Goal: Navigation & Orientation: Find specific page/section

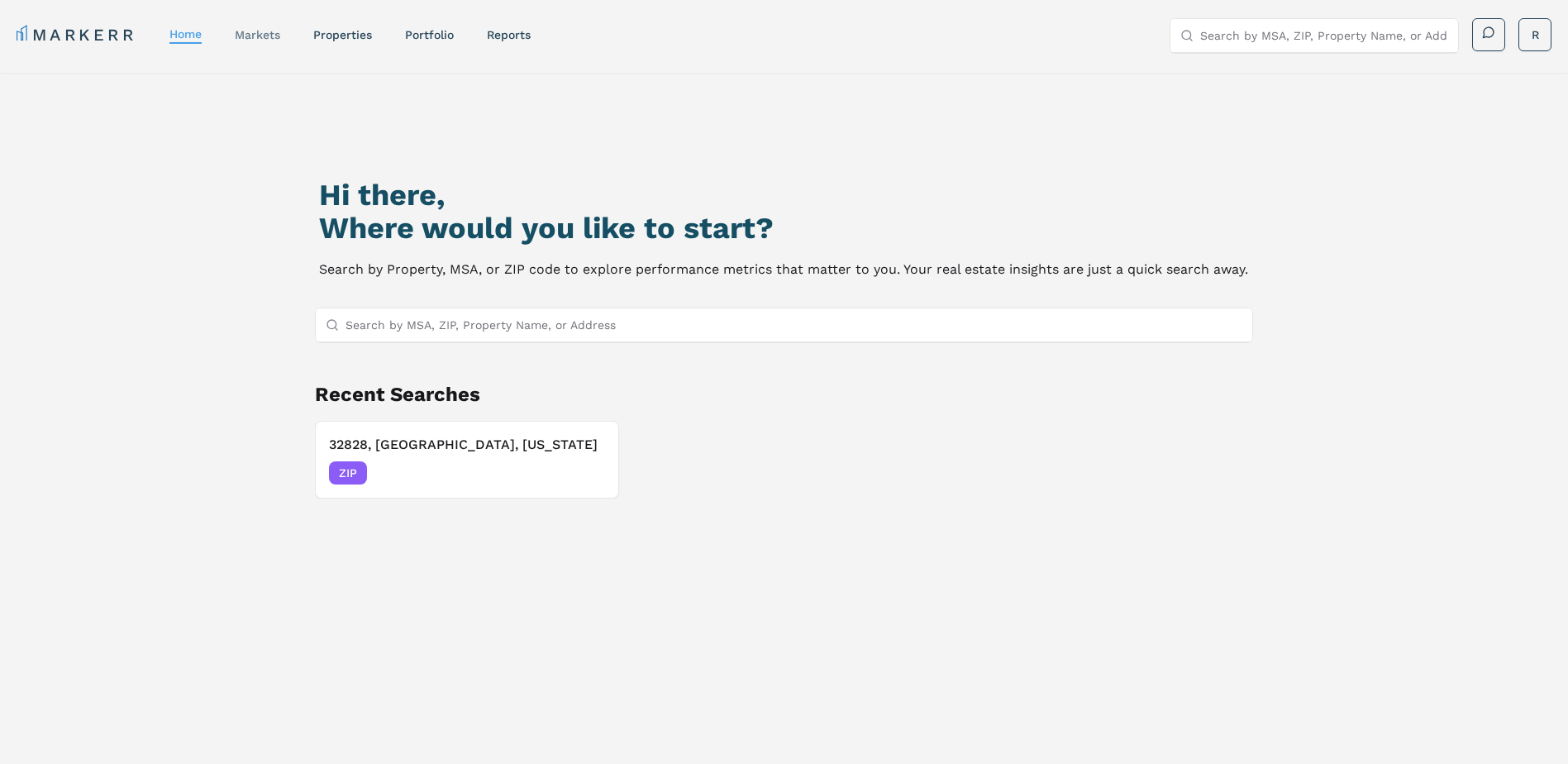
click at [261, 37] on link "markets" at bounding box center [257, 35] width 45 height 13
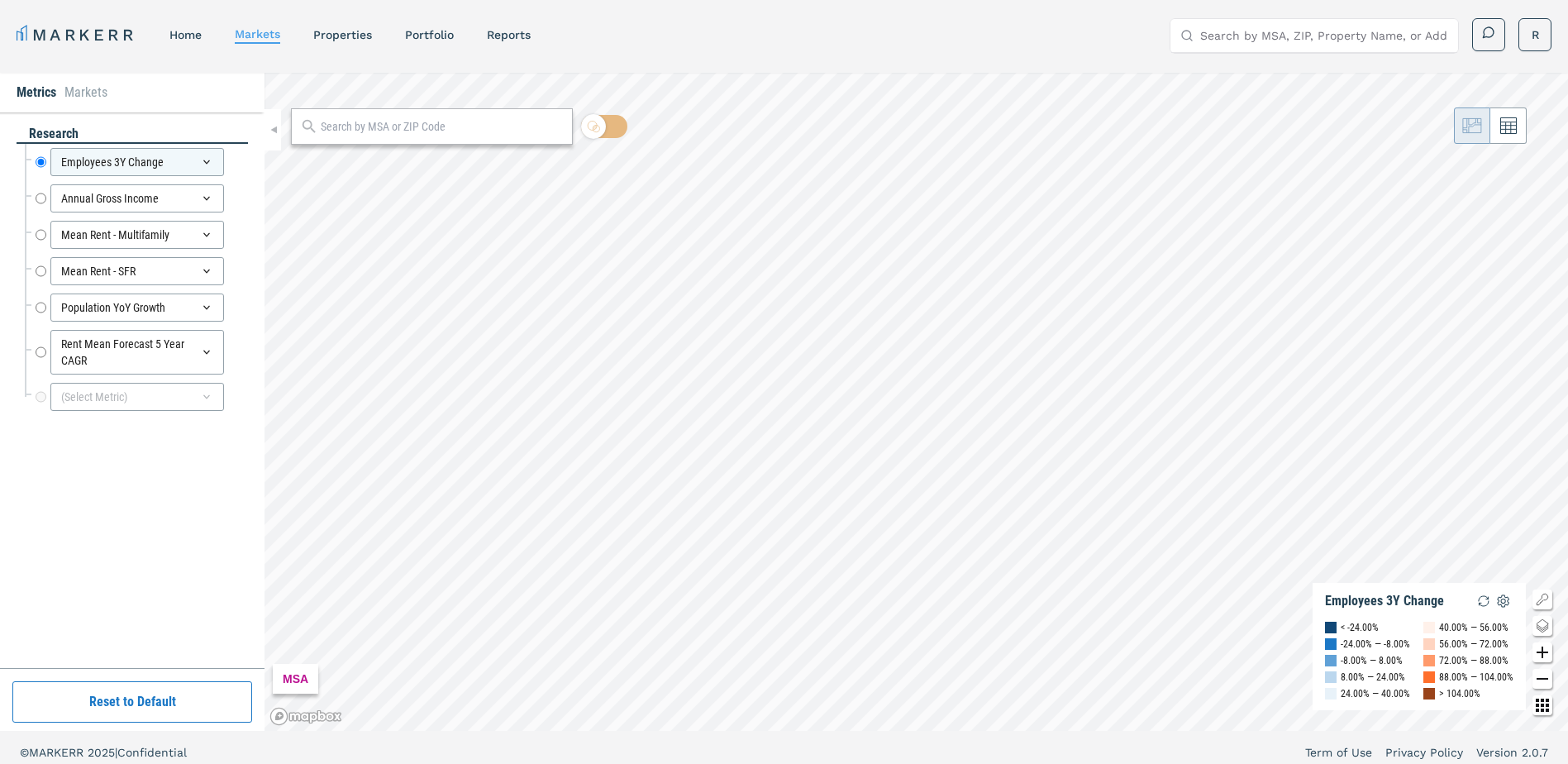
click at [351, 48] on div "MARKERR home markets properties Portfolio reports Search by MSA, ZIP, Property …" at bounding box center [784, 35] width 1535 height 34
click at [357, 24] on nav "MARKERR home markets properties Portfolio reports" at bounding box center [274, 35] width 514 height 24
click at [357, 32] on link "properties" at bounding box center [343, 35] width 58 height 13
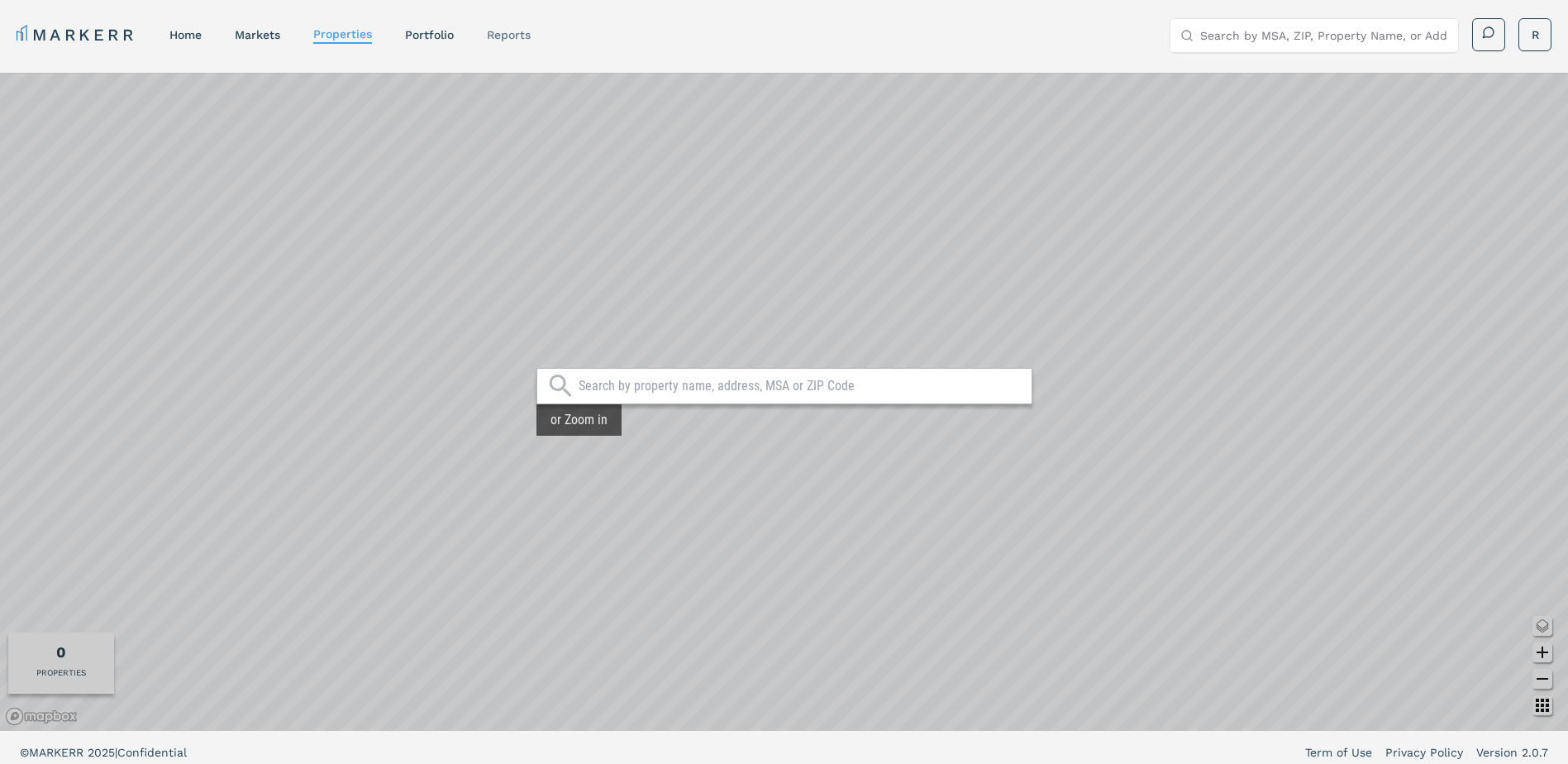
click at [496, 37] on link "reports" at bounding box center [509, 35] width 44 height 13
select select "-release_date"
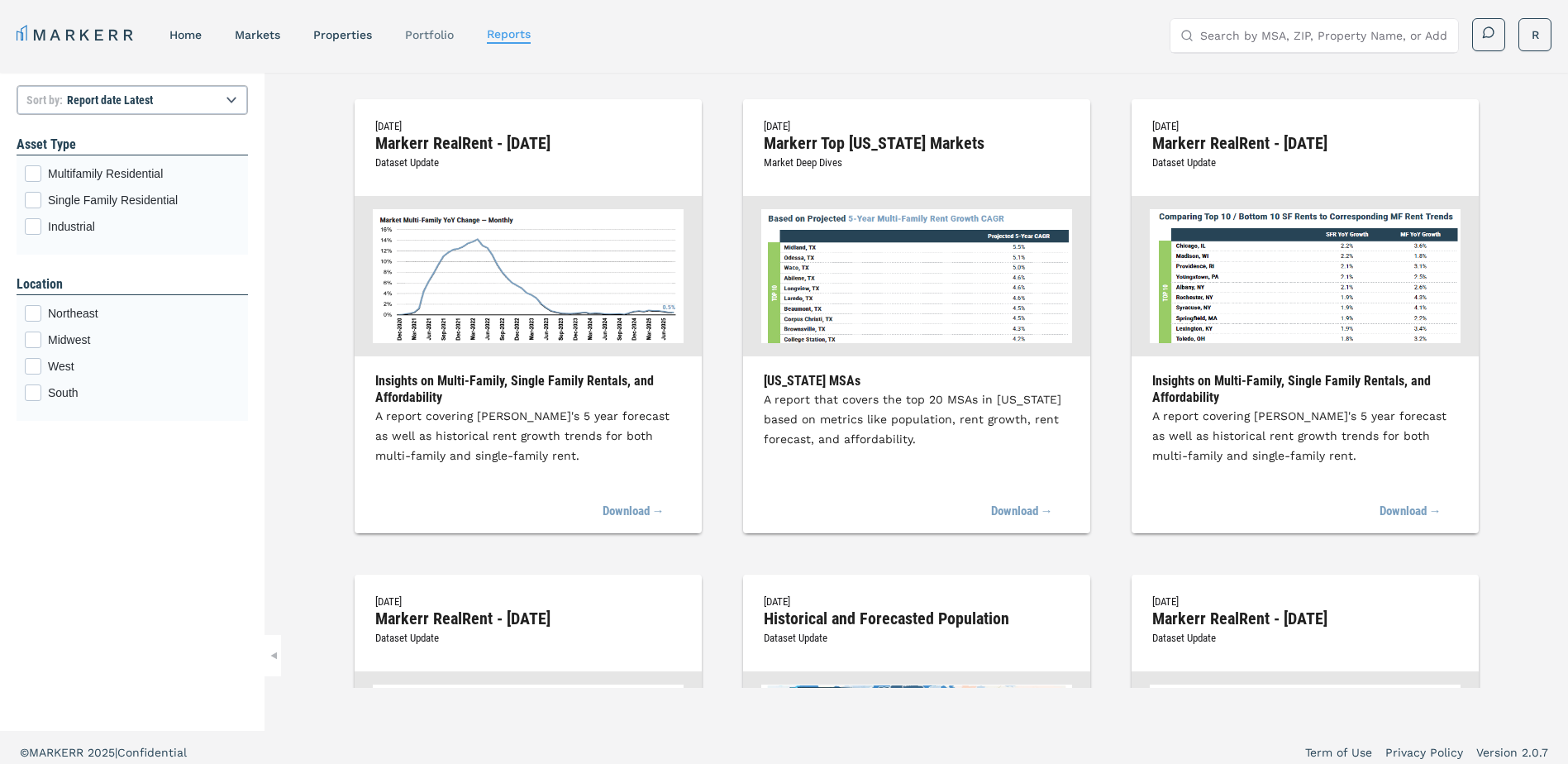
click at [422, 30] on link "Portfolio" at bounding box center [429, 35] width 49 height 13
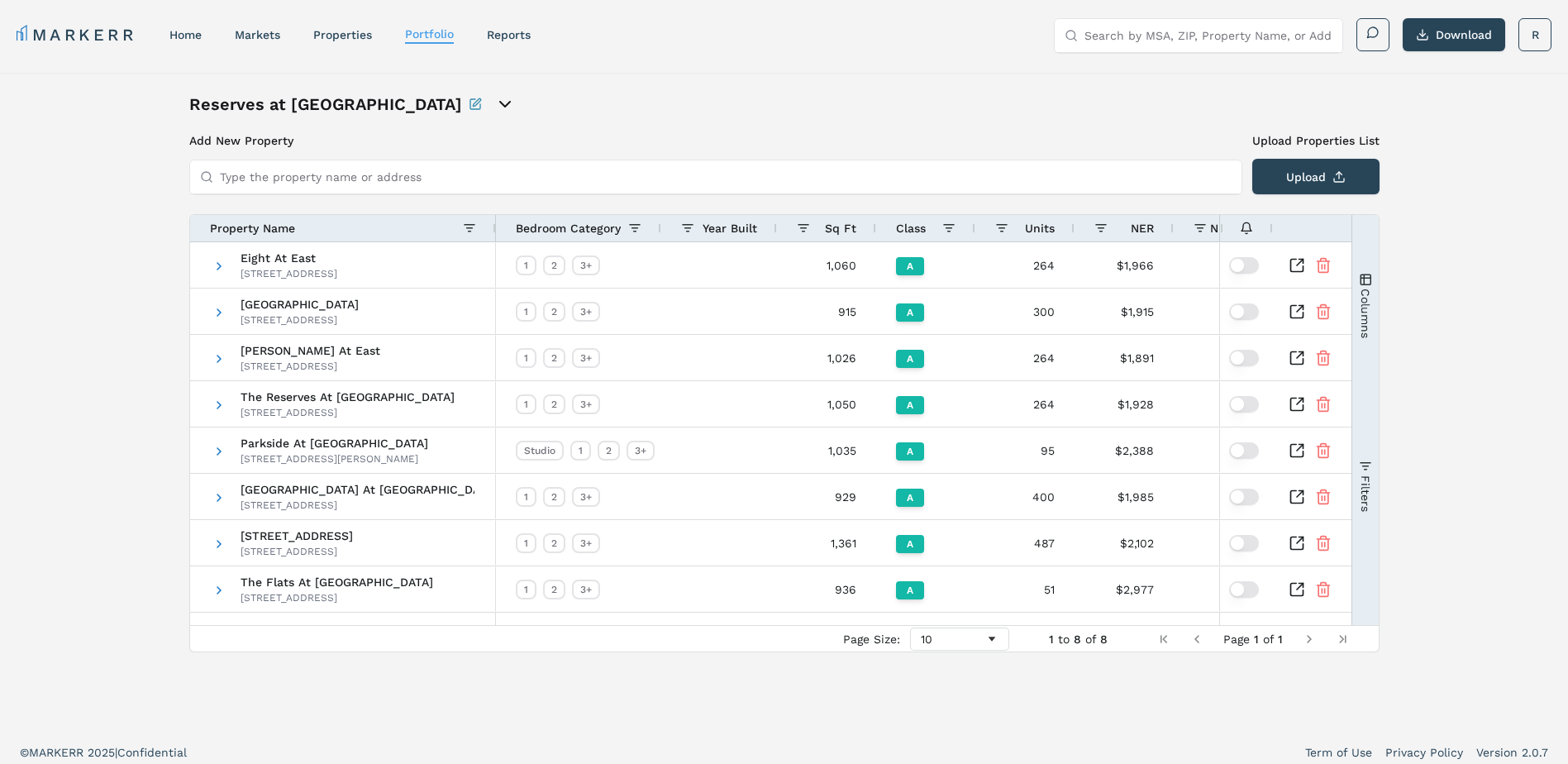
scroll to position [10, 0]
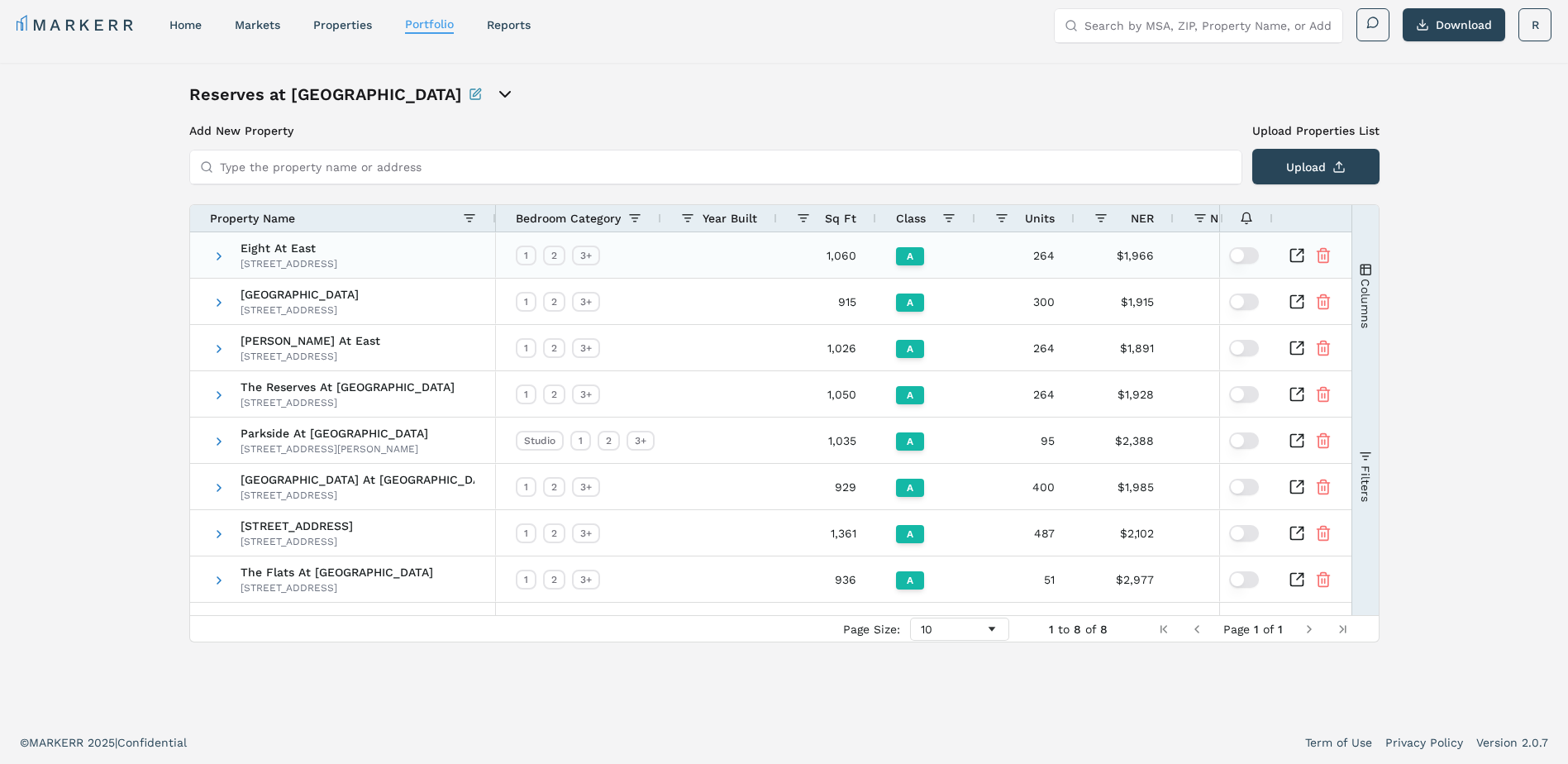
click at [211, 257] on div "Eight At East [STREET_ADDRESS]" at bounding box center [343, 255] width 306 height 45
click at [214, 256] on span at bounding box center [219, 256] width 13 height 13
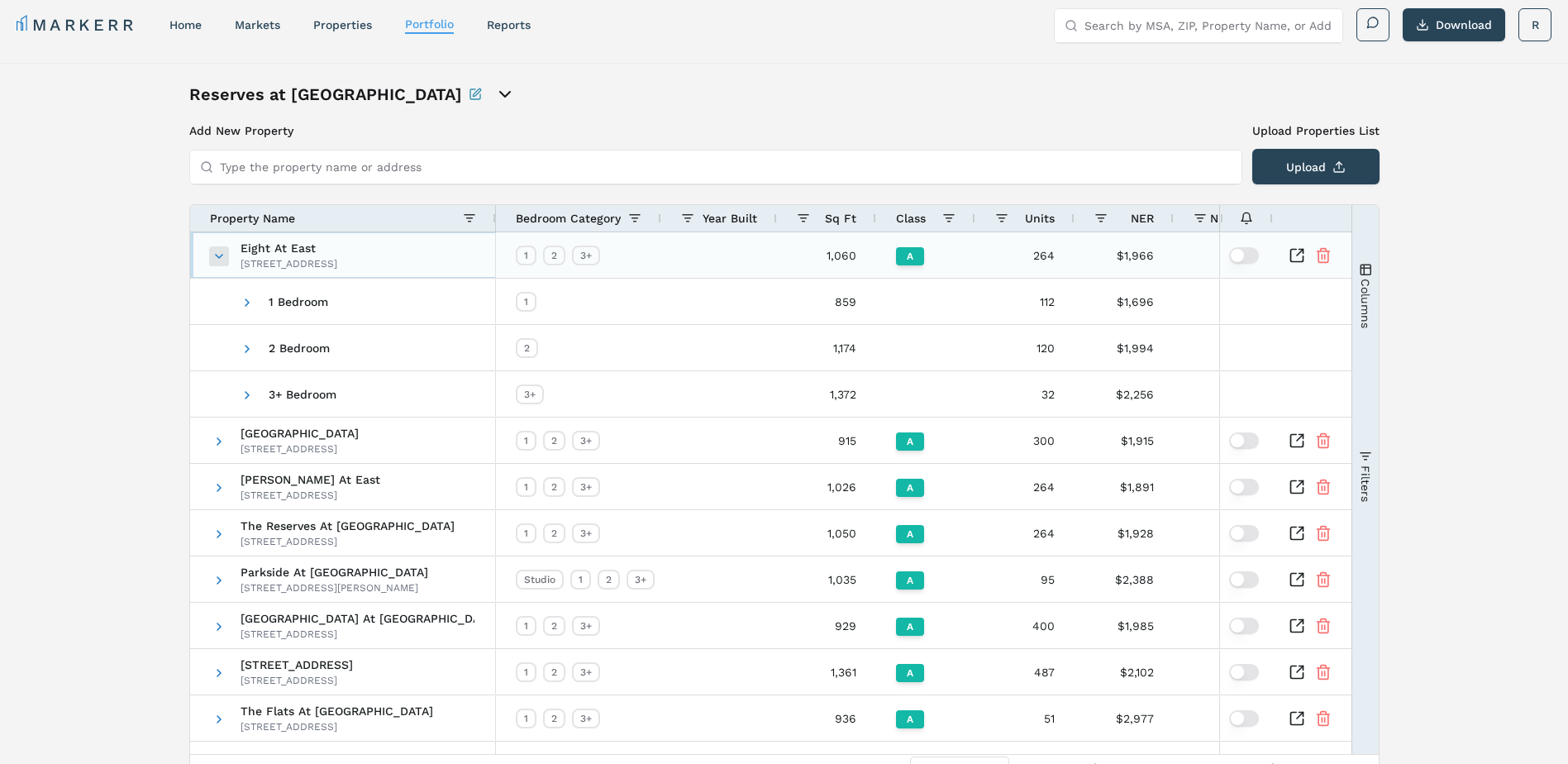
click at [214, 256] on span at bounding box center [219, 256] width 13 height 13
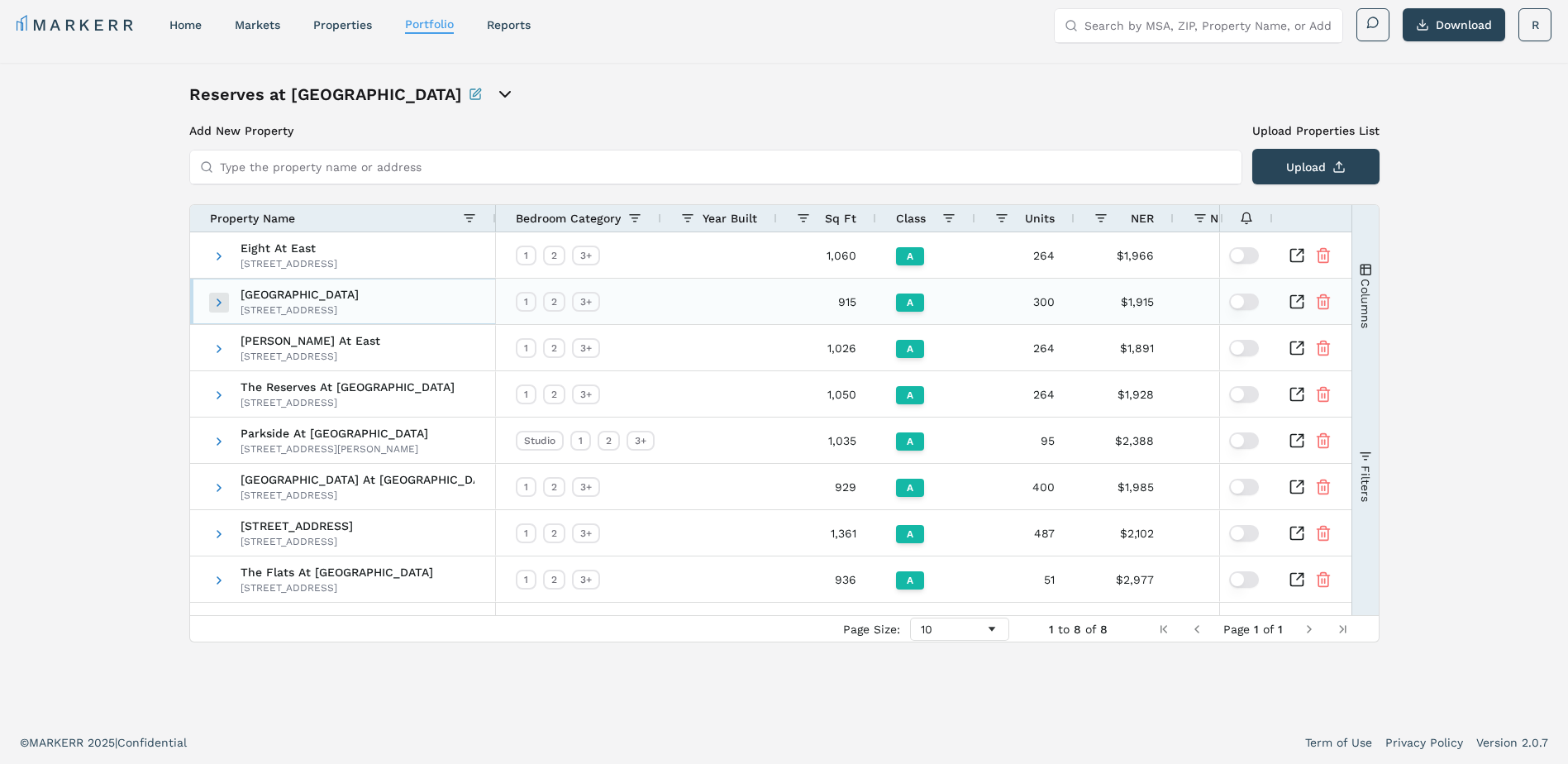
click at [225, 303] on span "[GEOGRAPHIC_DATA] [STREET_ADDRESS]" at bounding box center [345, 302] width 264 height 45
click at [223, 303] on span at bounding box center [219, 302] width 13 height 13
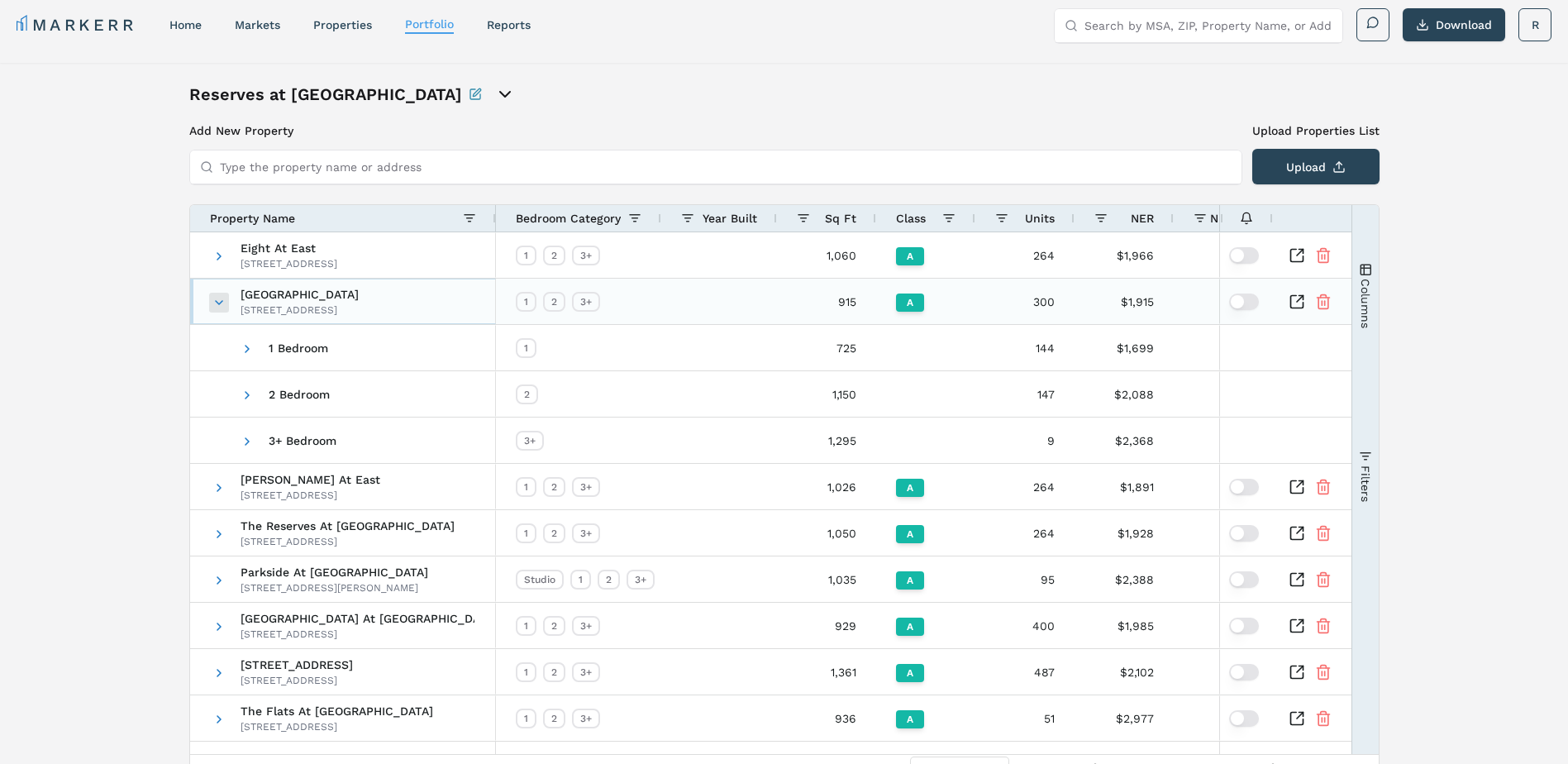
click at [217, 300] on span at bounding box center [219, 302] width 13 height 13
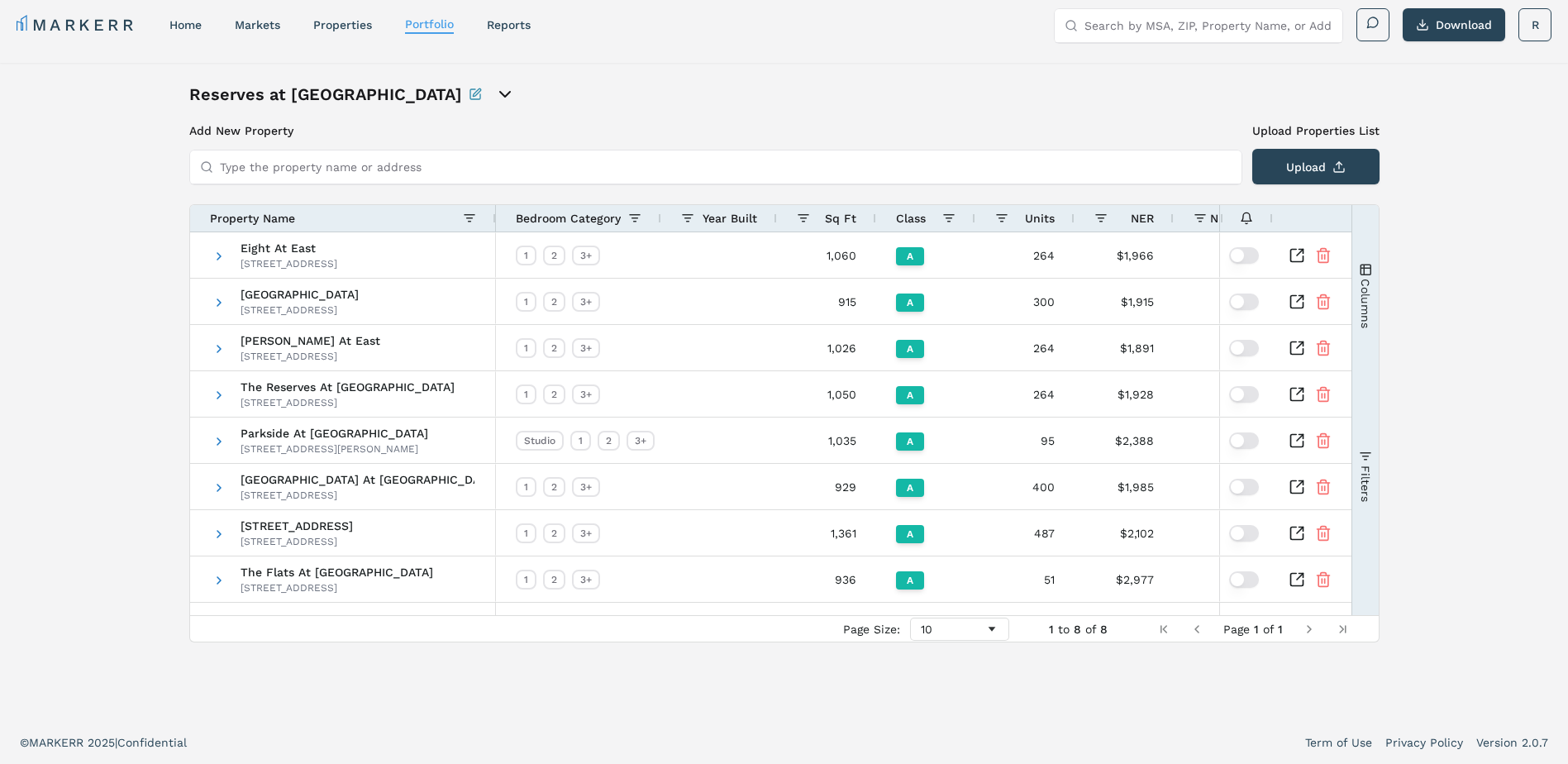
drag, startPoint x: 145, startPoint y: 488, endPoint x: 150, endPoint y: 498, distance: 11.2
click at [149, 496] on div "Reserves at [GEOGRAPHIC_DATA] Add New Property Upload Properties List Type the …" at bounding box center [784, 392] width 1568 height 658
